Goal: Transaction & Acquisition: Purchase product/service

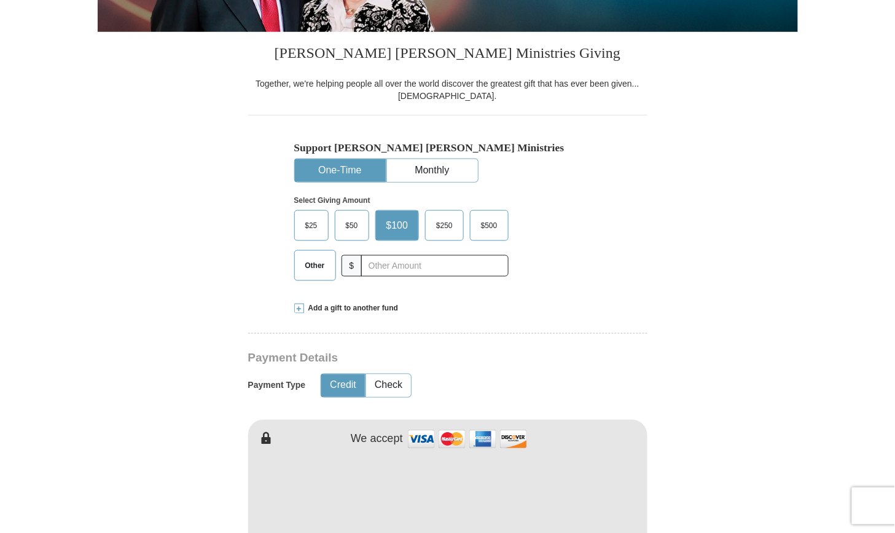
scroll to position [350, 0]
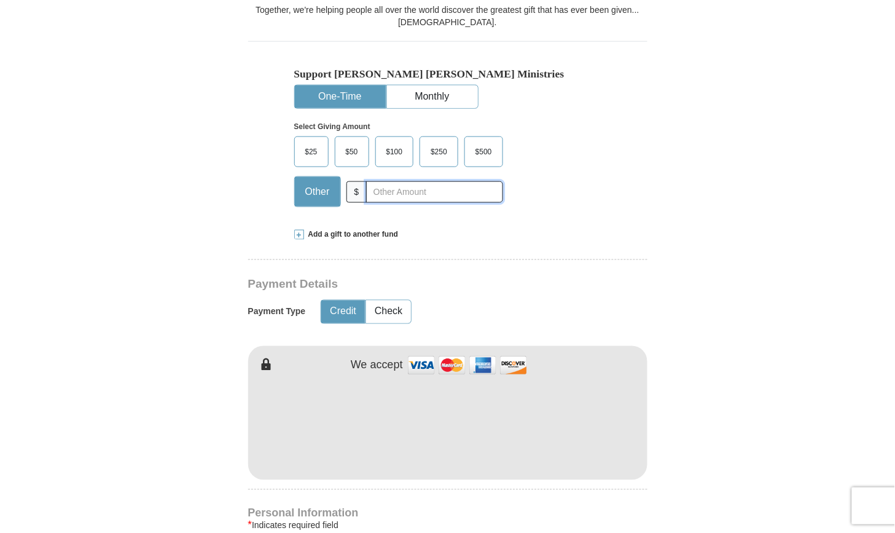
click at [372, 197] on input "text" at bounding box center [434, 192] width 136 height 22
type input "32.00"
type input "[PERSON_NAME]"
type input "stanoff"
type input "[EMAIL_ADDRESS][DOMAIN_NAME]"
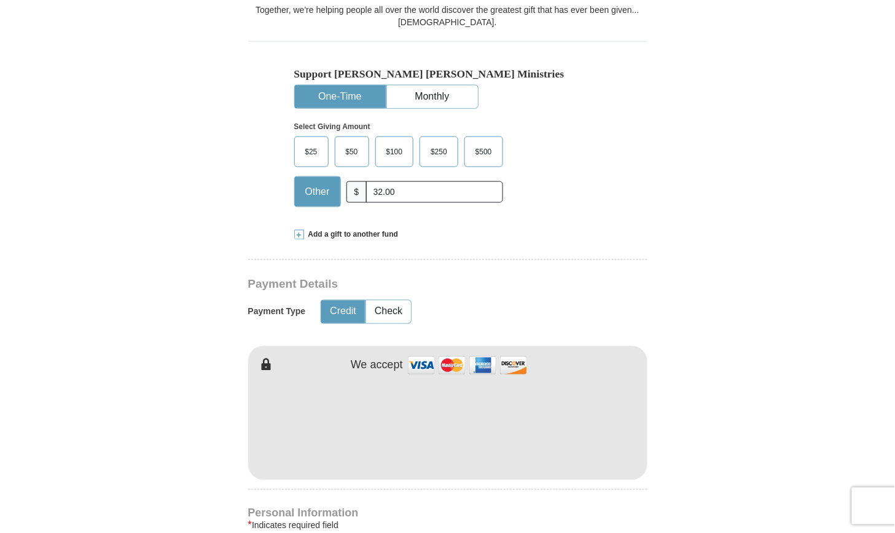
type input "[STREET_ADDRESS]"
type input "ATALISSA"
select select "IA"
type input "52720"
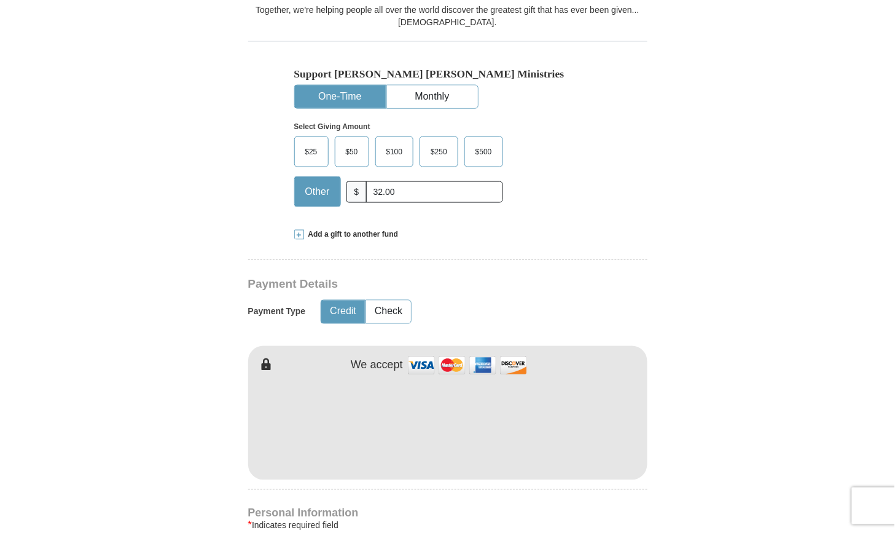
type input "3197774180"
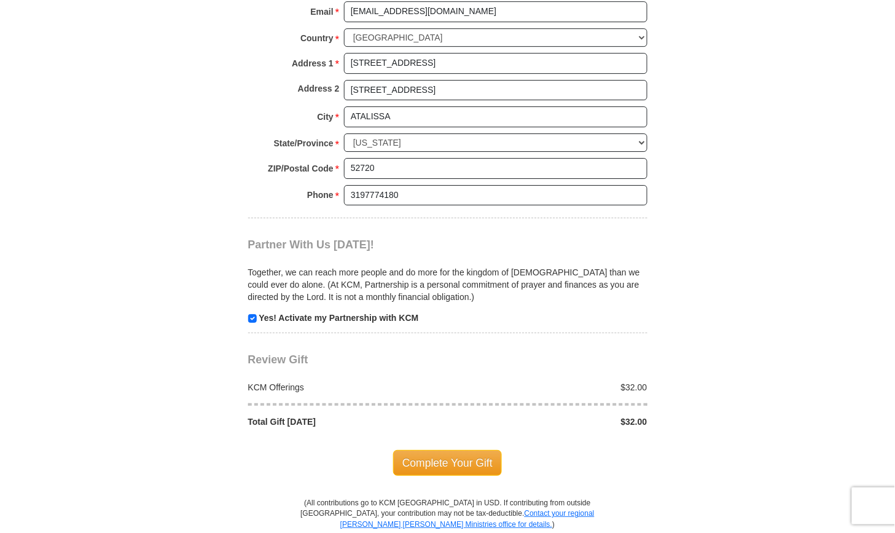
scroll to position [1034, 0]
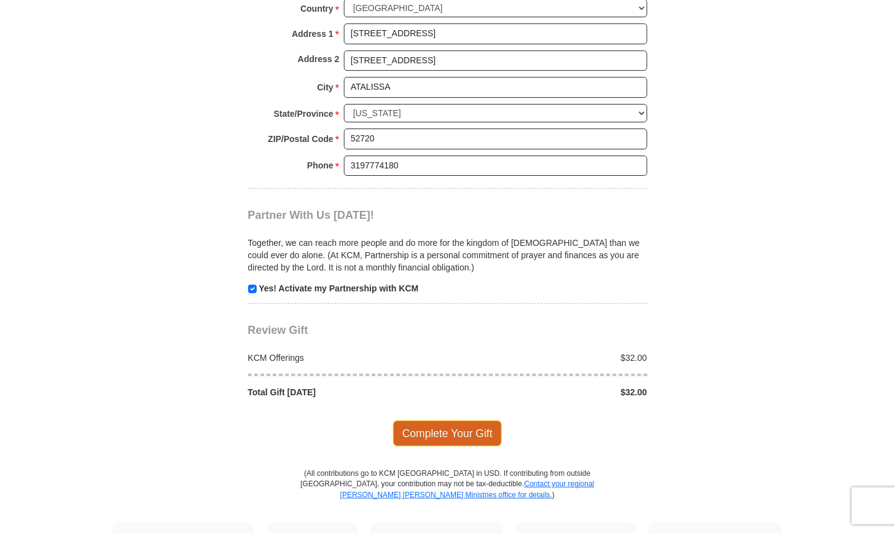
click at [452, 429] on span "Complete Your Gift" at bounding box center [447, 433] width 109 height 26
